Goal: Task Accomplishment & Management: Manage account settings

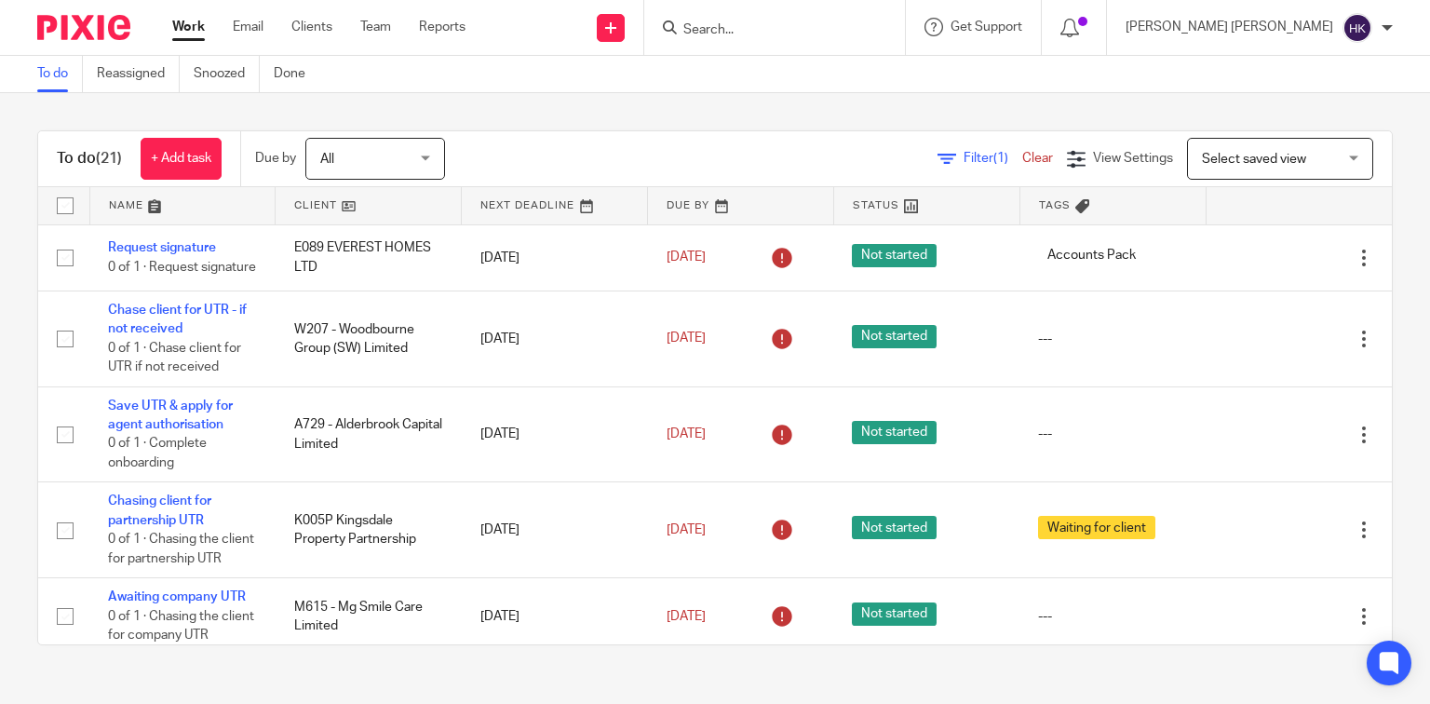
click at [371, 143] on span "All" at bounding box center [369, 158] width 99 height 39
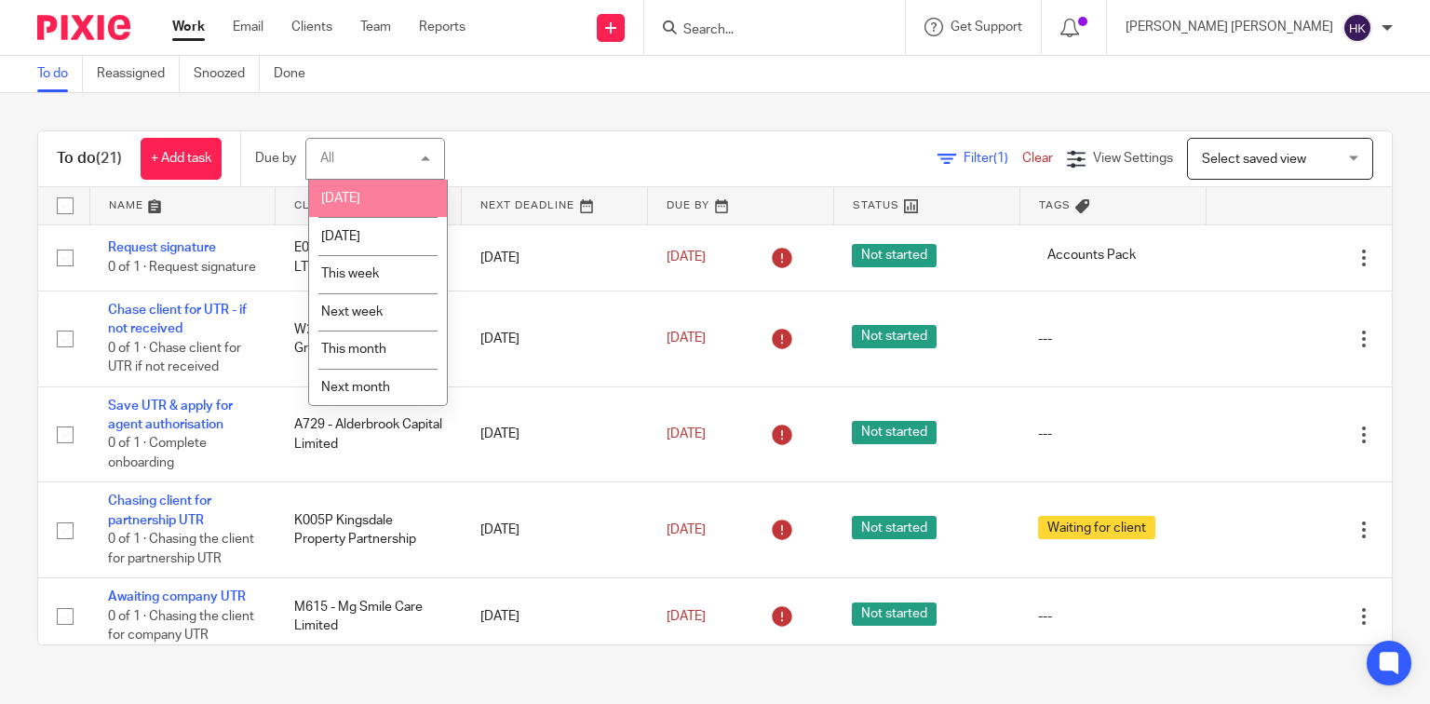
click at [354, 198] on span "[DATE]" at bounding box center [340, 198] width 39 height 13
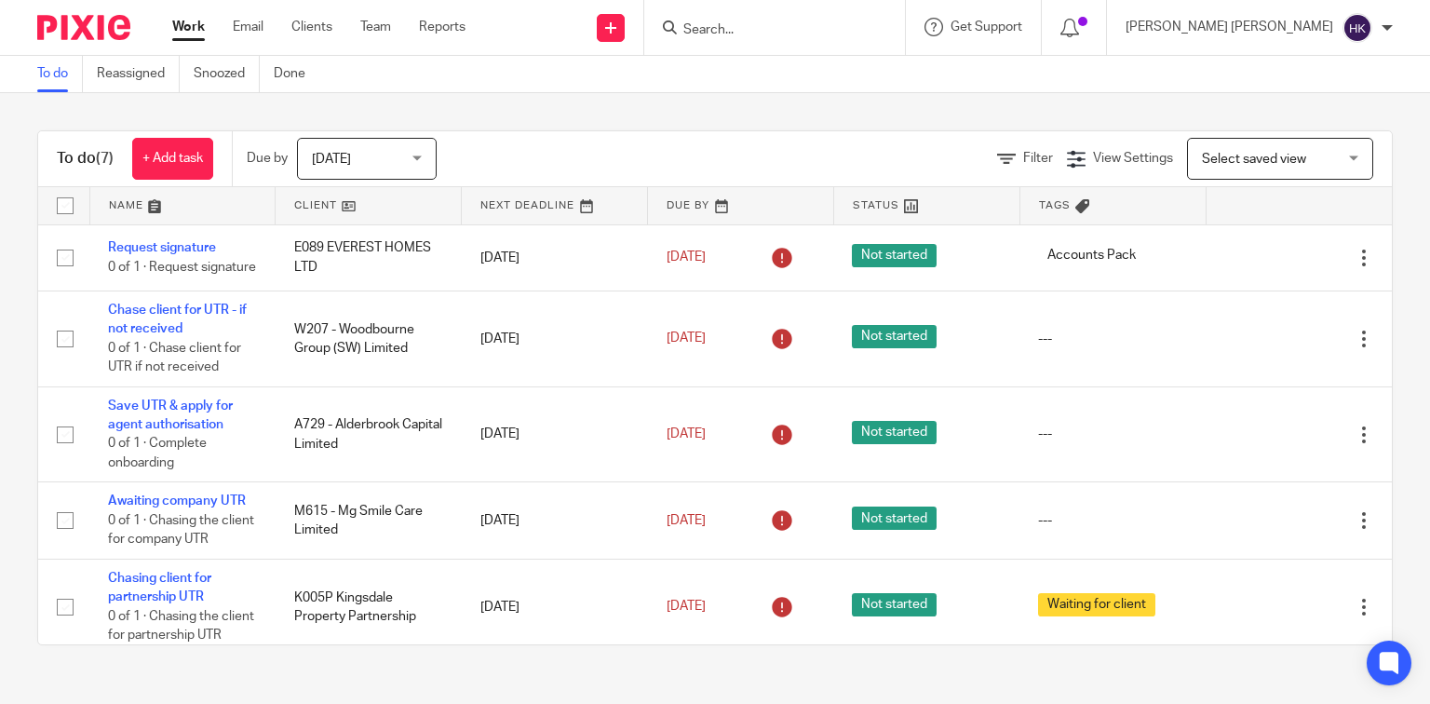
click at [376, 151] on span "[DATE]" at bounding box center [361, 158] width 99 height 39
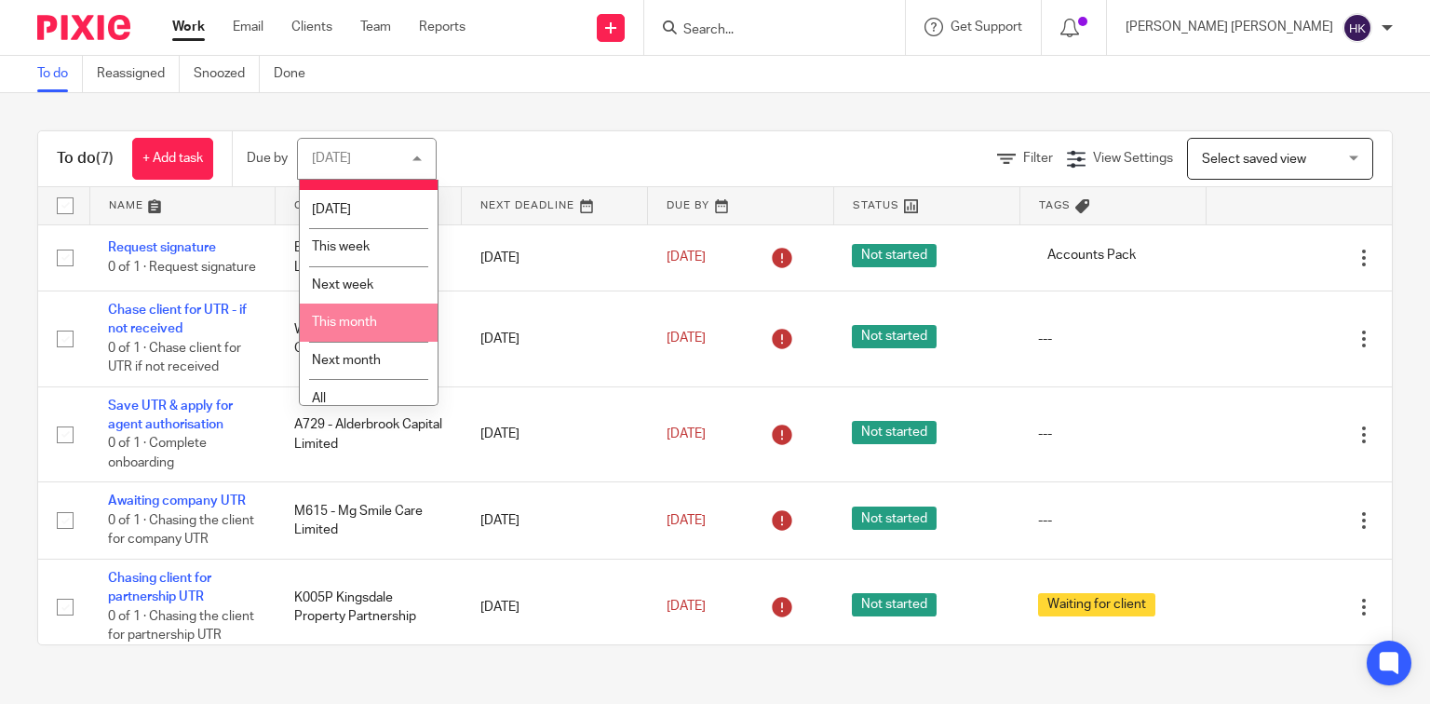
scroll to position [42, 0]
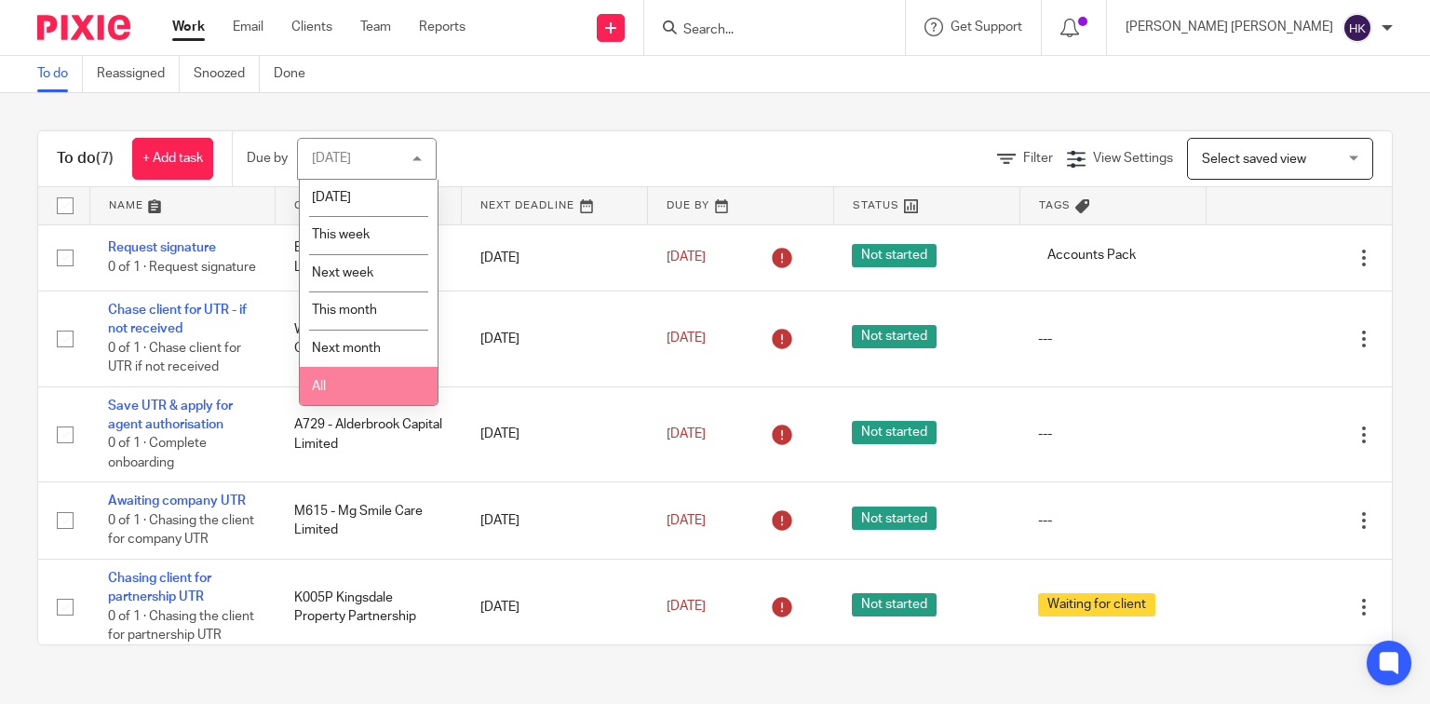
click at [339, 377] on li "All" at bounding box center [369, 386] width 138 height 38
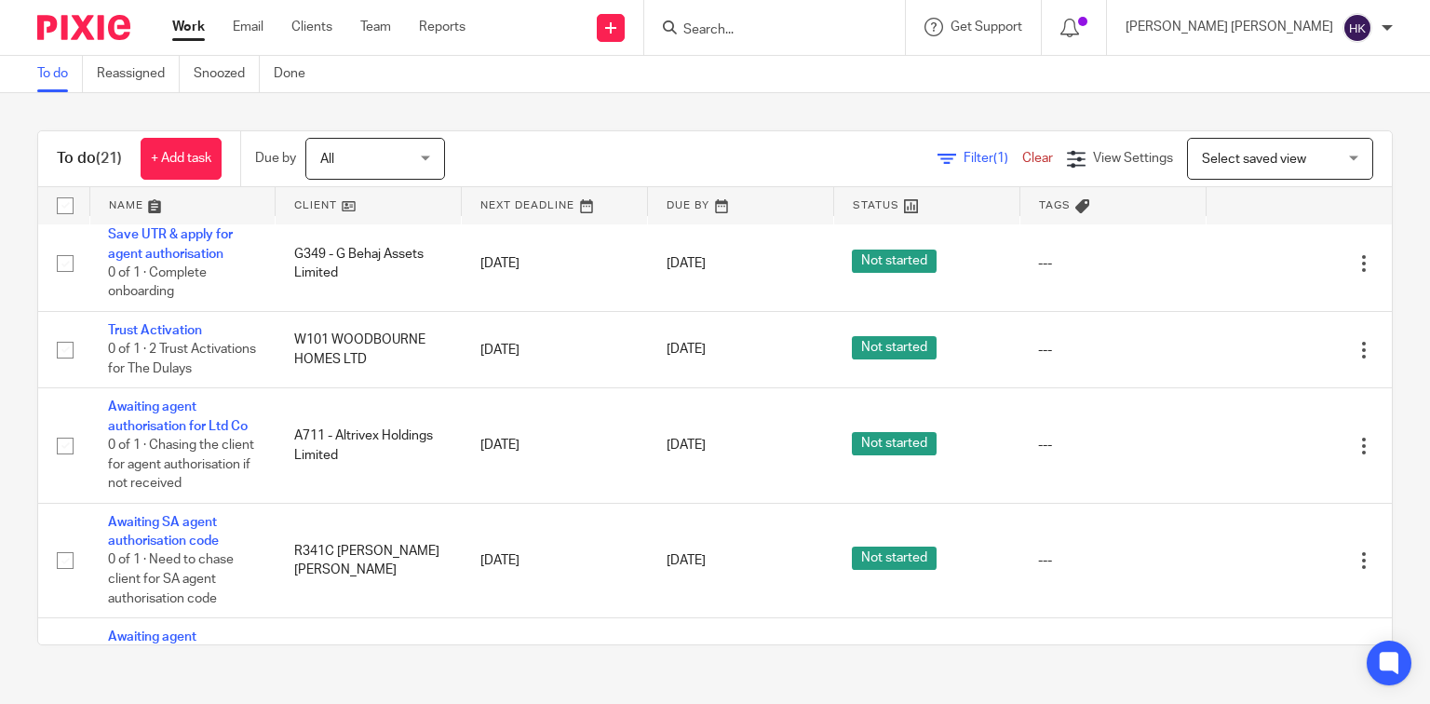
scroll to position [1236, 0]
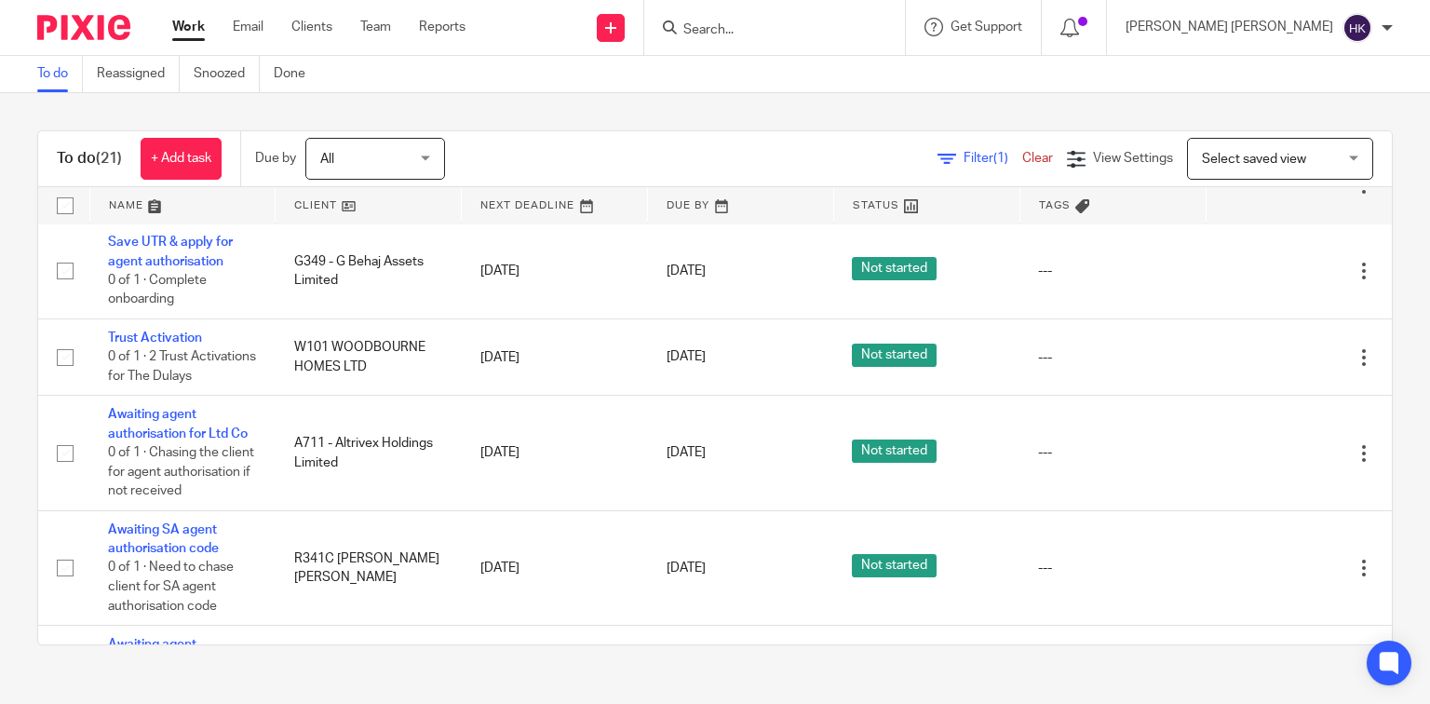
click at [391, 153] on span "All" at bounding box center [369, 158] width 99 height 39
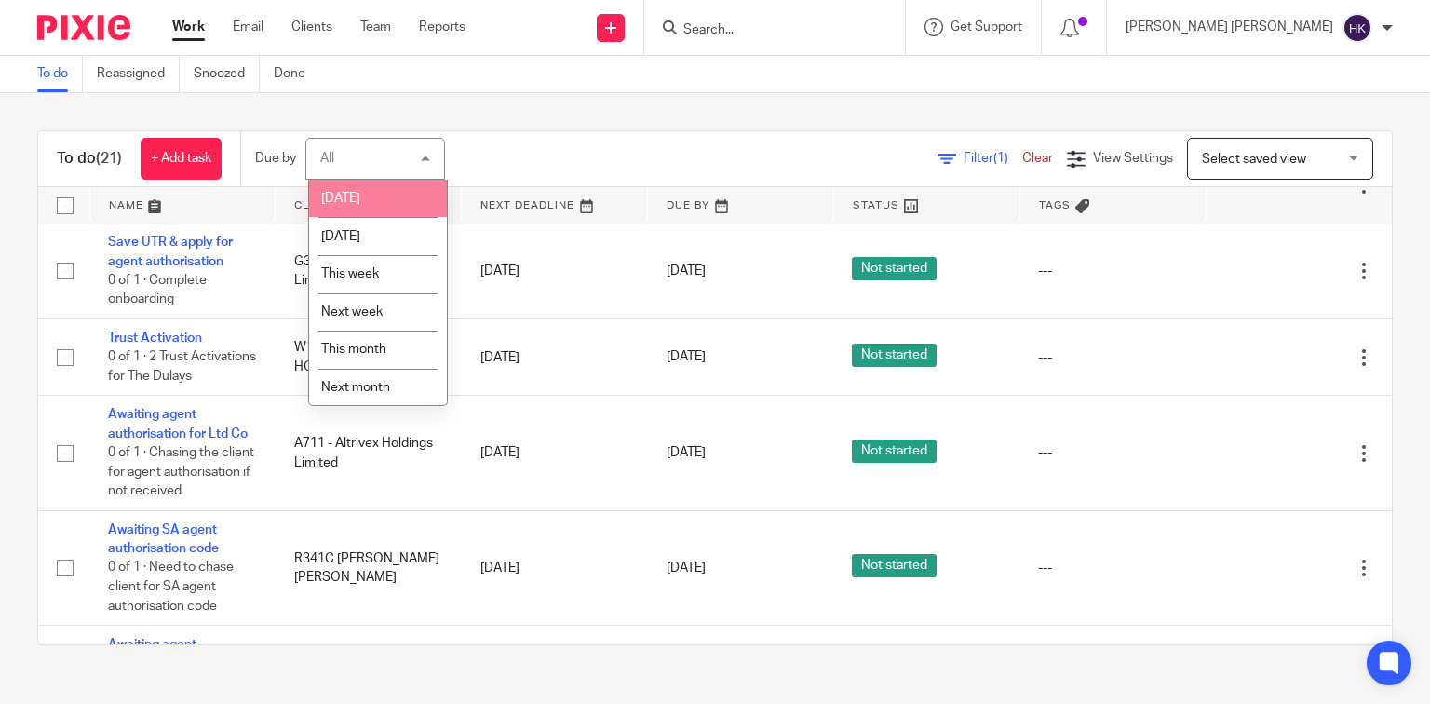
click at [376, 197] on li "[DATE]" at bounding box center [378, 199] width 138 height 38
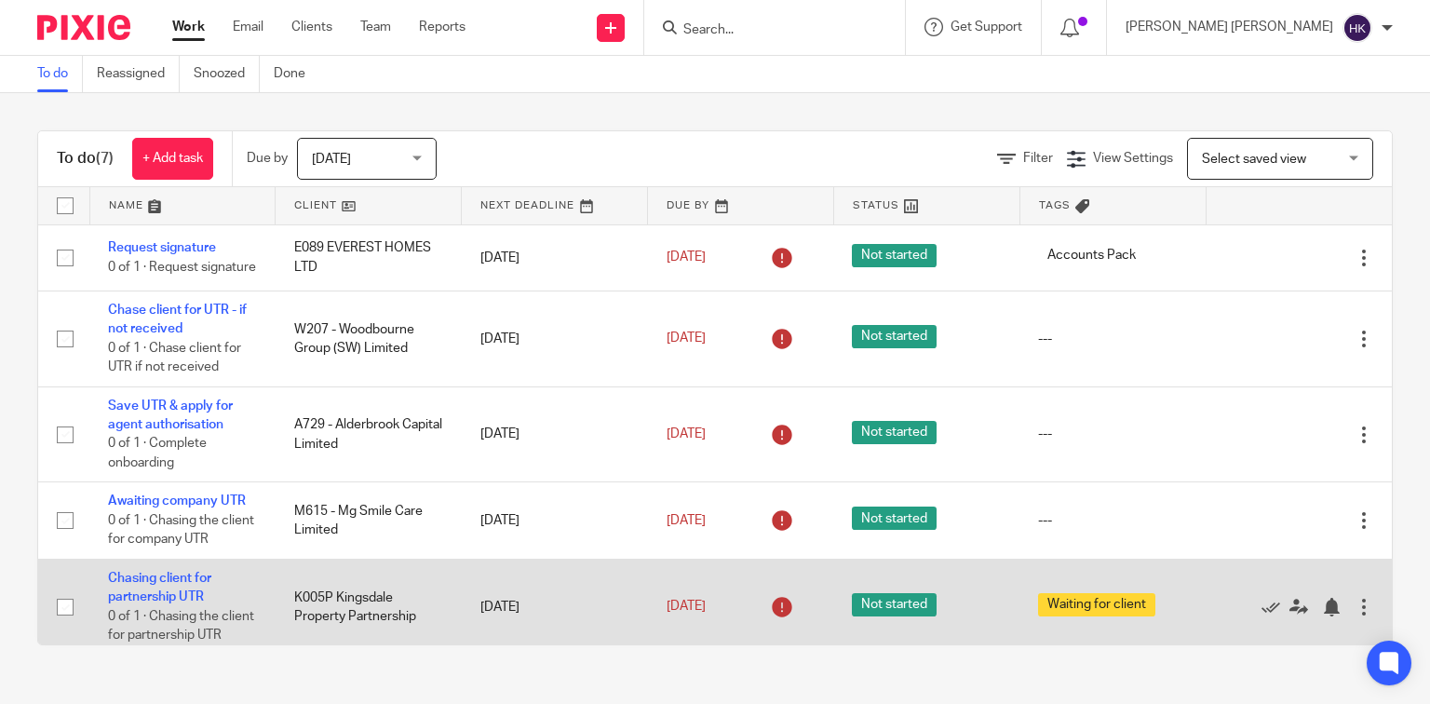
scroll to position [235, 0]
